Goal: Information Seeking & Learning: Find specific fact

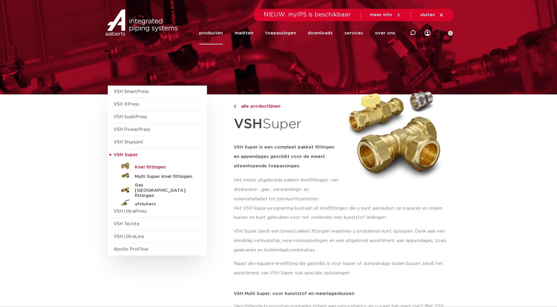
click at [156, 168] on h5 "Knel fittingen" at bounding box center [164, 166] width 58 height 5
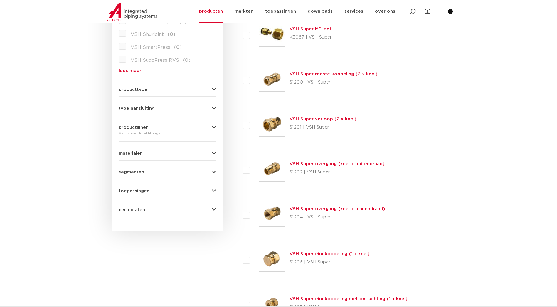
click at [336, 157] on div "VSH Super overgang (knel x buitendraad) S1202 | VSH Super" at bounding box center [350, 168] width 182 height 45
drag, startPoint x: 336, startPoint y: 157, endPoint x: 334, endPoint y: 162, distance: 5.4
click at [334, 162] on link "VSH Super overgang (knel x buitendraad)" at bounding box center [336, 163] width 95 height 4
click at [329, 164] on link "VSH Super overgang (knel x buitendraad)" at bounding box center [336, 163] width 95 height 4
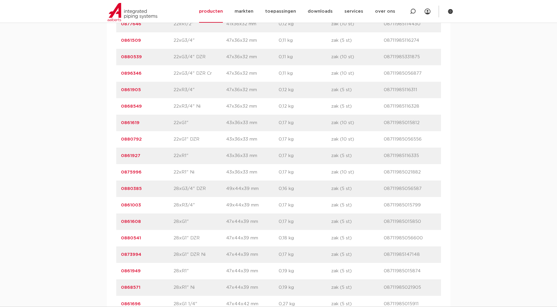
scroll to position [1321, 0]
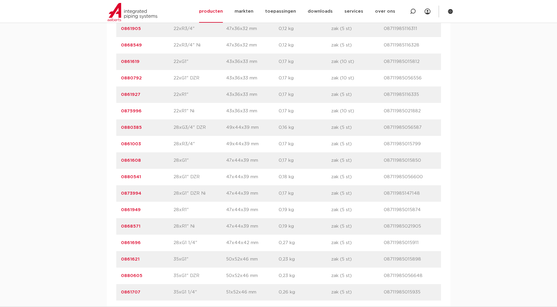
click at [135, 243] on link "0861696" at bounding box center [131, 242] width 20 height 4
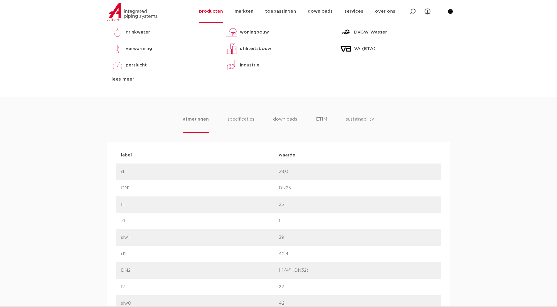
scroll to position [264, 0]
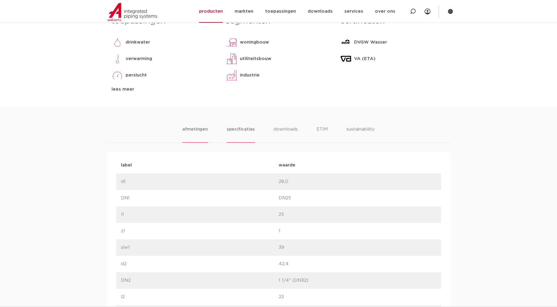
click at [245, 132] on li "specificaties" at bounding box center [241, 134] width 28 height 17
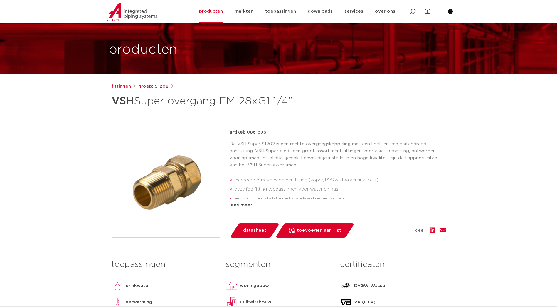
scroll to position [0, 0]
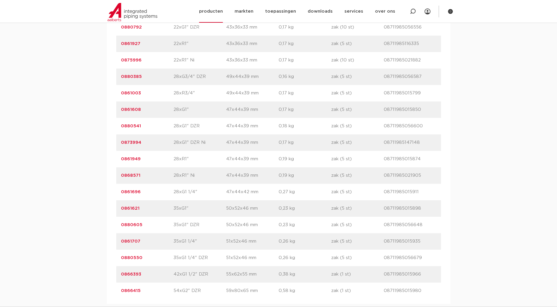
scroll to position [1263, 0]
